Goal: Find specific page/section: Find specific page/section

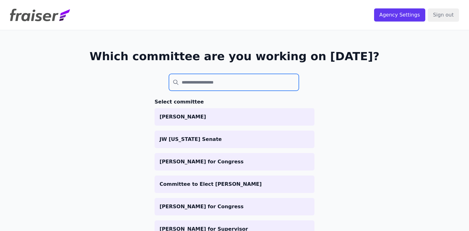
click at [208, 82] on input "search" at bounding box center [234, 82] width 130 height 17
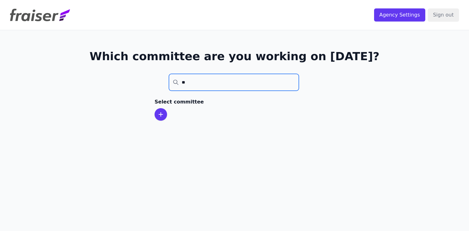
type input "*"
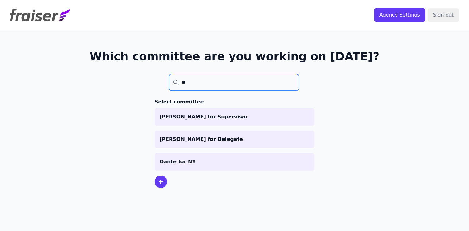
type input "*"
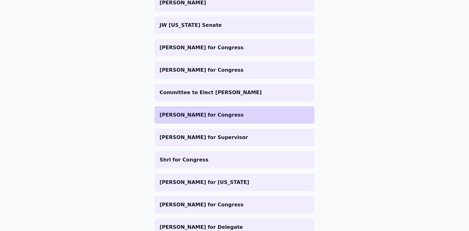
scroll to position [108, 0]
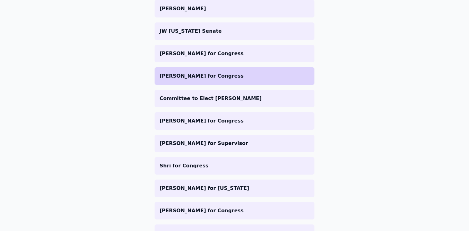
click at [202, 77] on p "[PERSON_NAME] for Congress" at bounding box center [235, 75] width 150 height 7
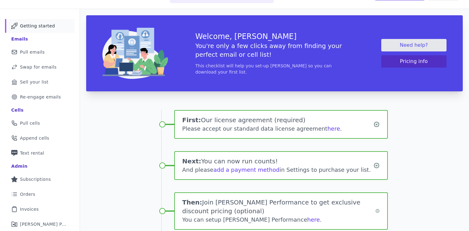
scroll to position [101, 0]
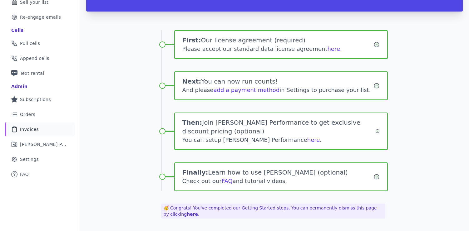
click at [31, 130] on span "Invoices" at bounding box center [29, 129] width 19 height 6
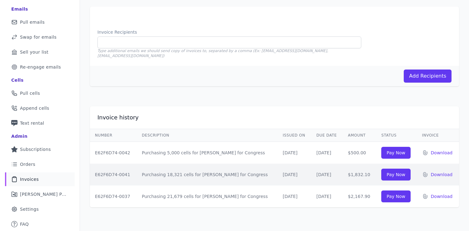
scroll to position [51, 0]
